Goal: Information Seeking & Learning: Check status

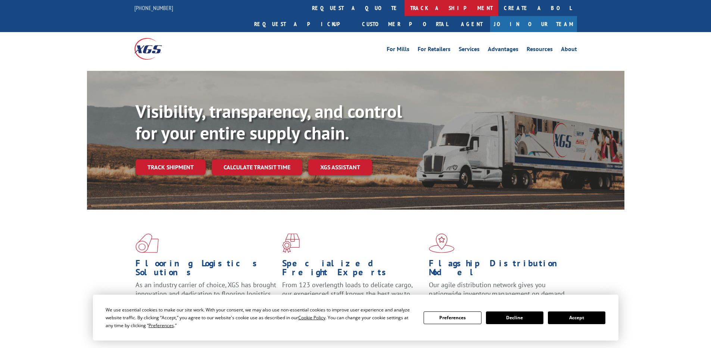
click at [404, 10] on link "track a shipment" at bounding box center [451, 8] width 94 height 16
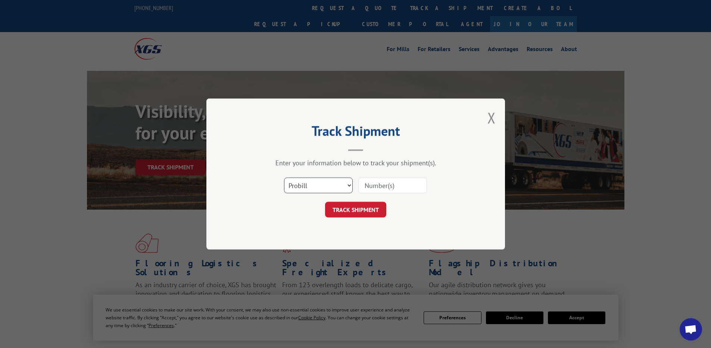
click at [338, 182] on select "Select category... Probill BOL PO" at bounding box center [318, 186] width 69 height 16
select select "po"
click at [284, 178] on select "Select category... Probill BOL PO" at bounding box center [318, 186] width 69 height 16
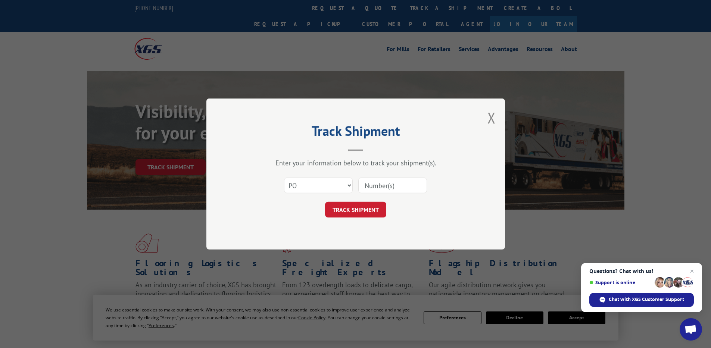
click at [371, 184] on input at bounding box center [392, 186] width 69 height 16
paste input "37522149"
click at [378, 186] on input "37522149" at bounding box center [392, 186] width 69 height 16
type input "37522149"
click at [343, 206] on button "TRACK SHIPMENT" at bounding box center [355, 210] width 61 height 16
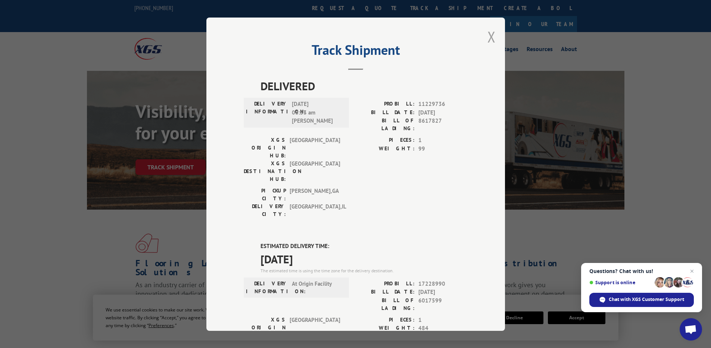
click at [487, 37] on button "Close modal" at bounding box center [491, 37] width 8 height 20
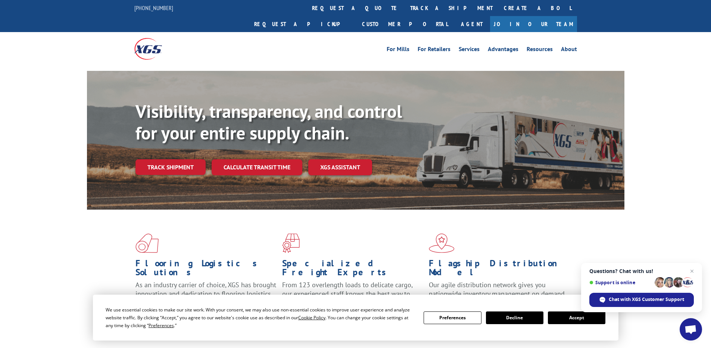
click at [664, 46] on div "For Mills For Retailers Services Advantages Resources About For Mills For Retai…" at bounding box center [355, 48] width 711 height 33
